Goal: Transaction & Acquisition: Book appointment/travel/reservation

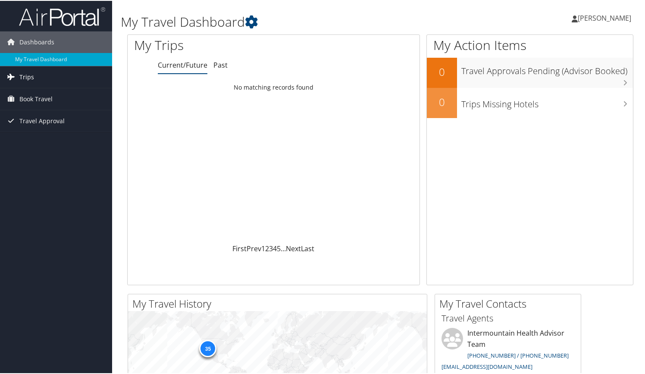
click at [50, 77] on link "Trips" at bounding box center [56, 76] width 112 height 22
click at [47, 134] on span "Book Travel" at bounding box center [35, 137] width 33 height 22
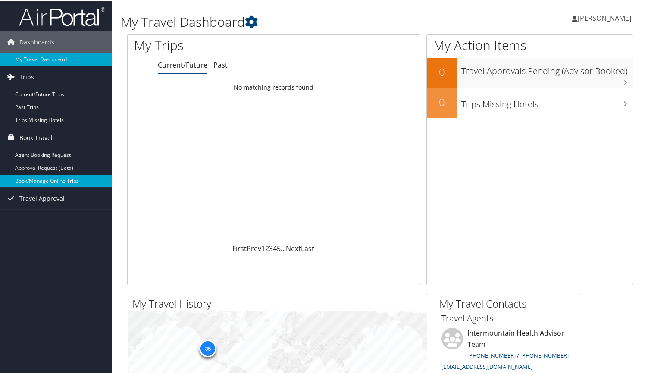
click at [67, 182] on link "Book/Manage Online Trips" at bounding box center [56, 180] width 112 height 13
